Goal: Information Seeking & Learning: Learn about a topic

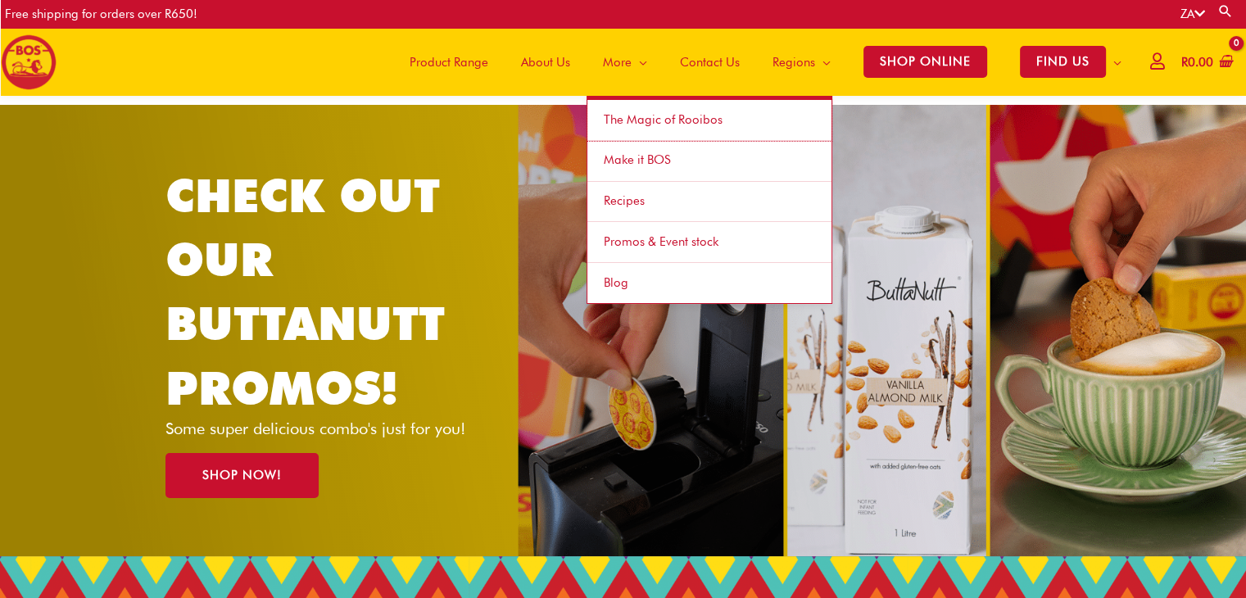
scroll to position [231, 0]
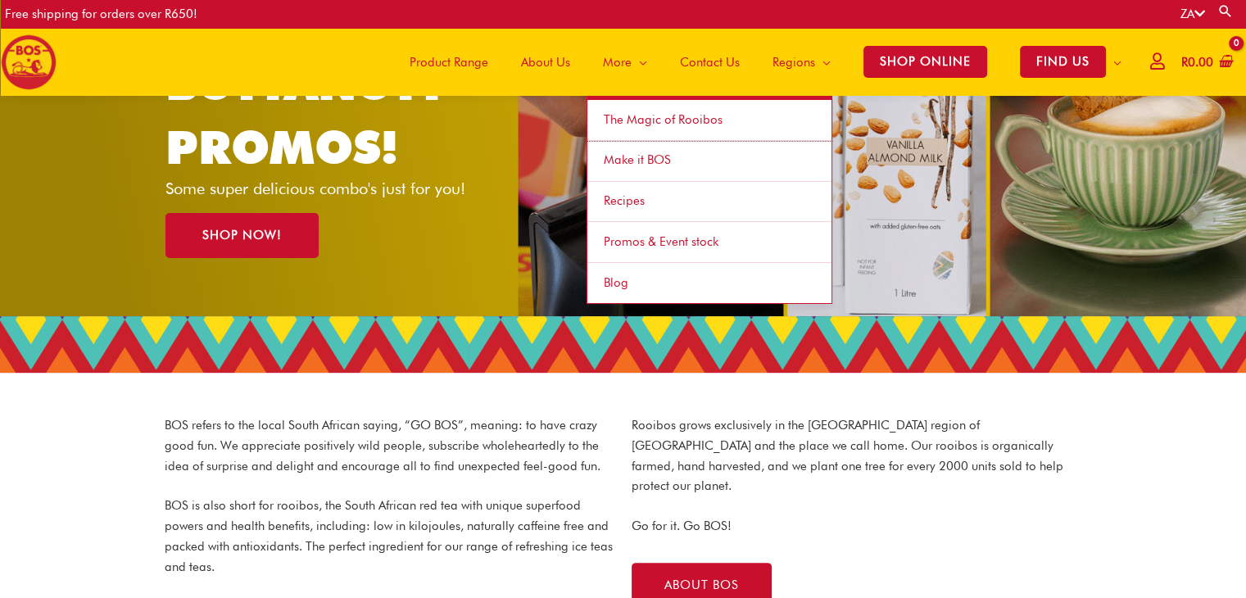
scroll to position [17, 0]
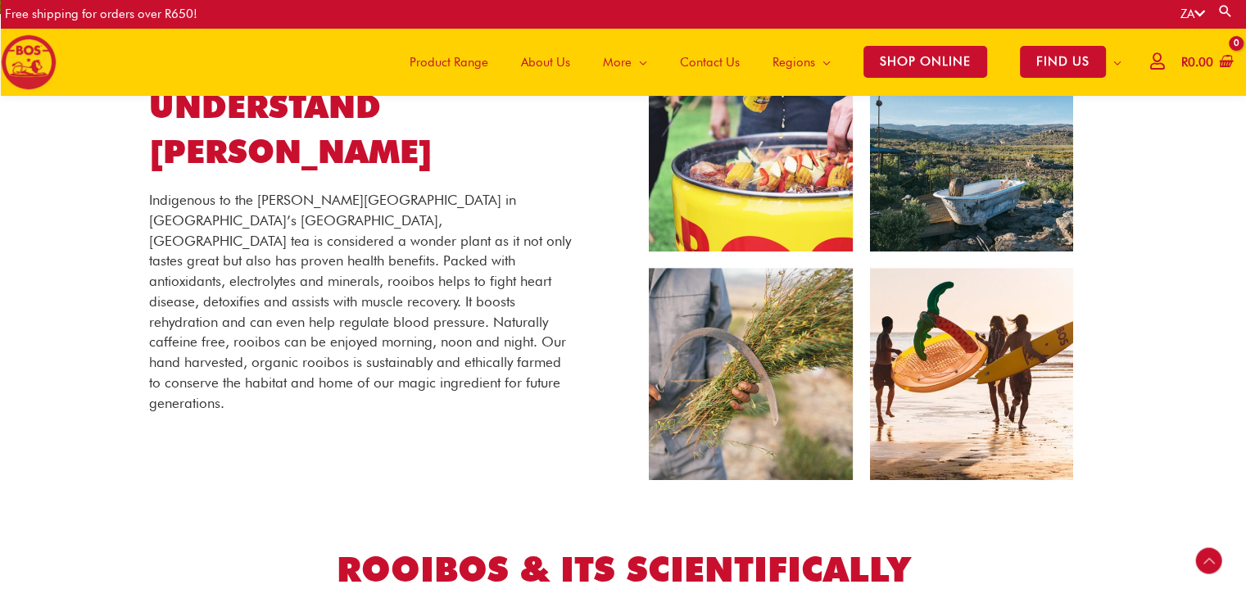
scroll to position [231, 0]
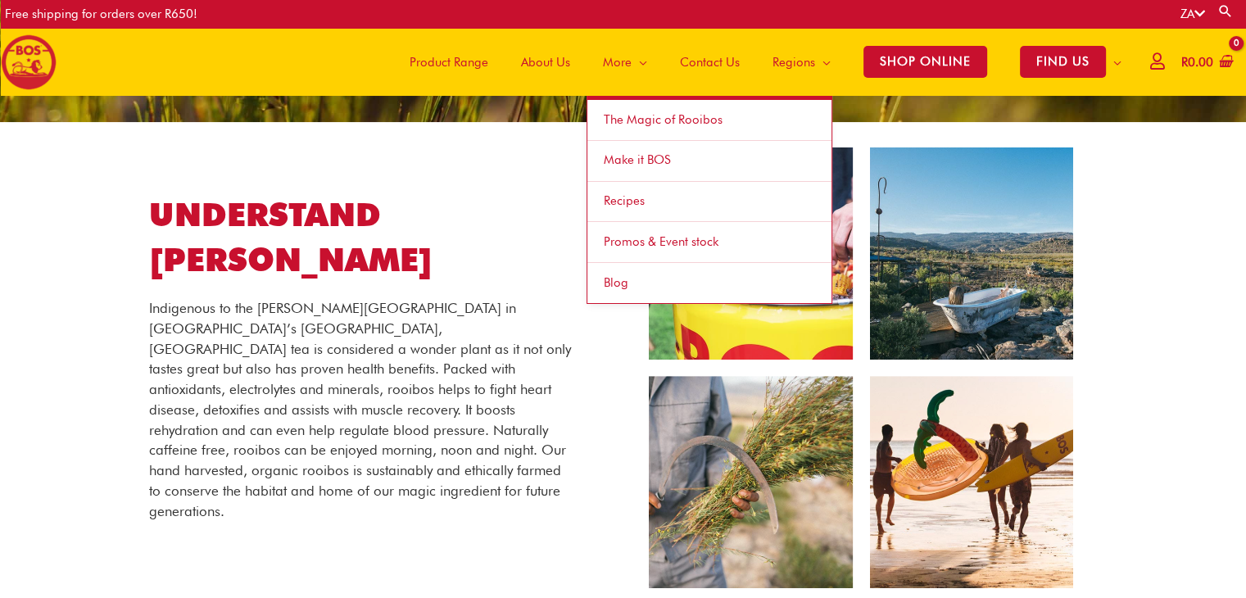
click at [633, 166] on span "Make it BOS" at bounding box center [637, 159] width 67 height 15
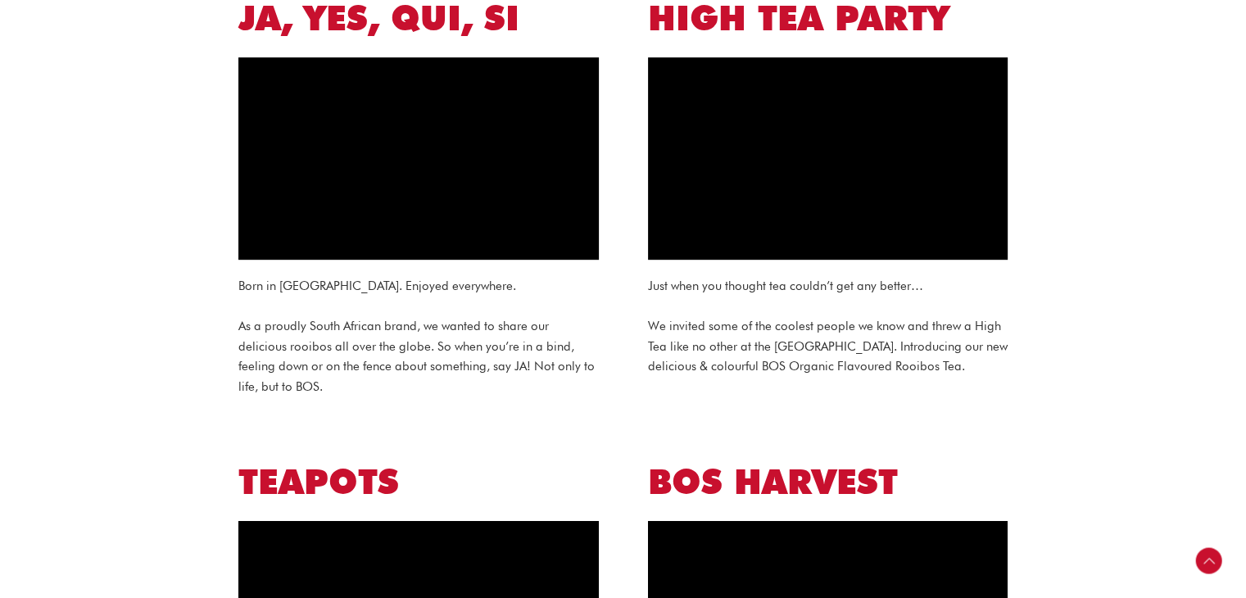
scroll to position [819, 0]
